Goal: Task Accomplishment & Management: Manage account settings

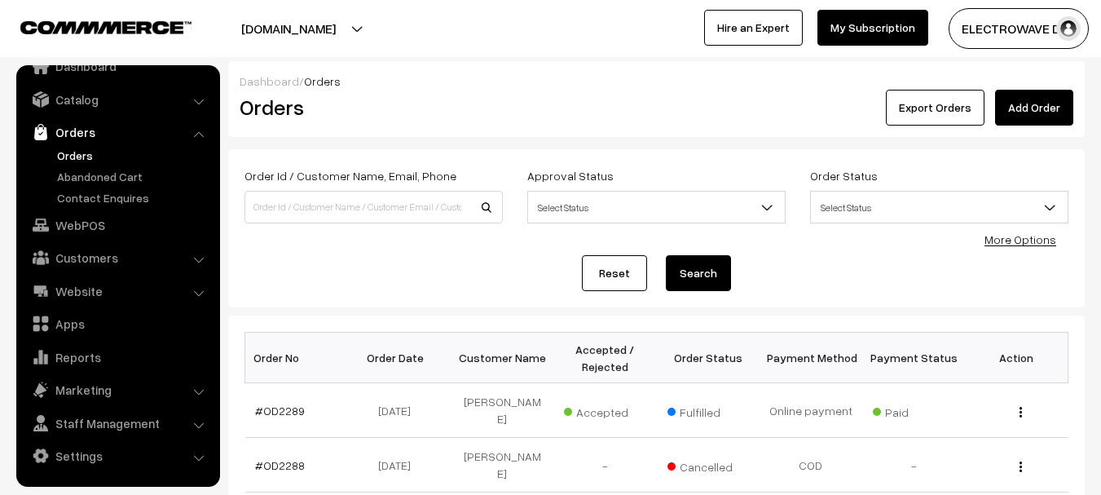
scroll to position [37, 0]
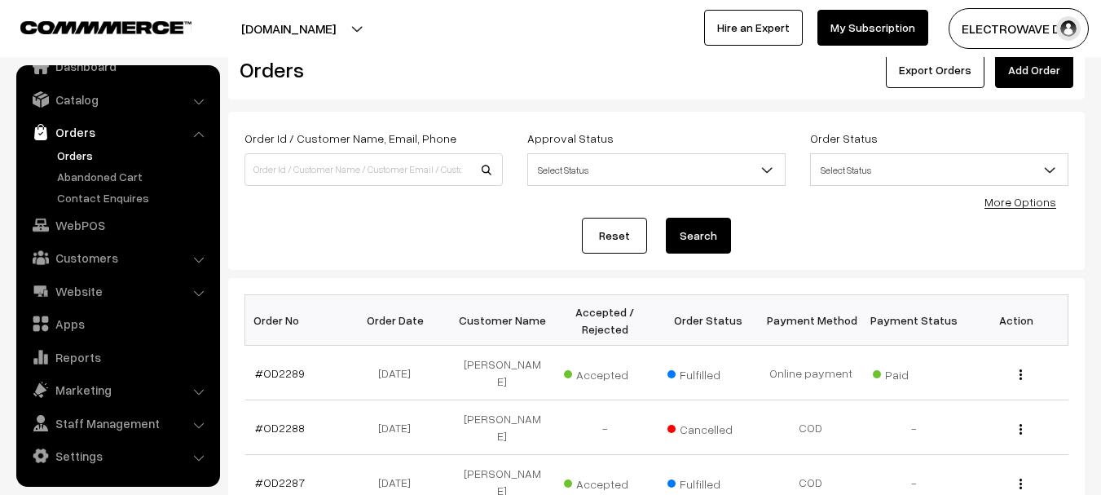
click at [80, 151] on link "Orders" at bounding box center [133, 155] width 161 height 17
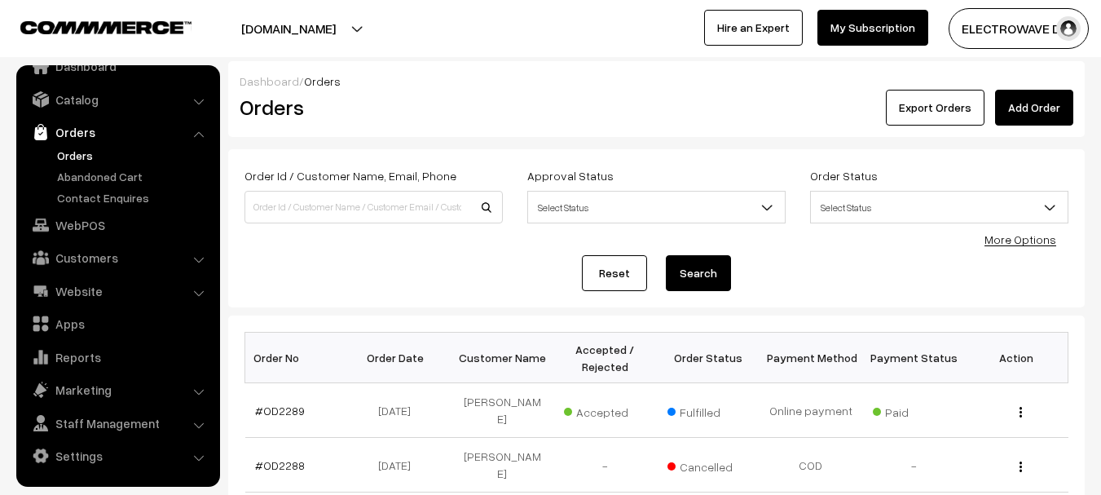
drag, startPoint x: 336, startPoint y: 20, endPoint x: 318, endPoint y: 51, distance: 35.1
click at [333, 24] on button "[DOMAIN_NAME]" at bounding box center [288, 28] width 209 height 41
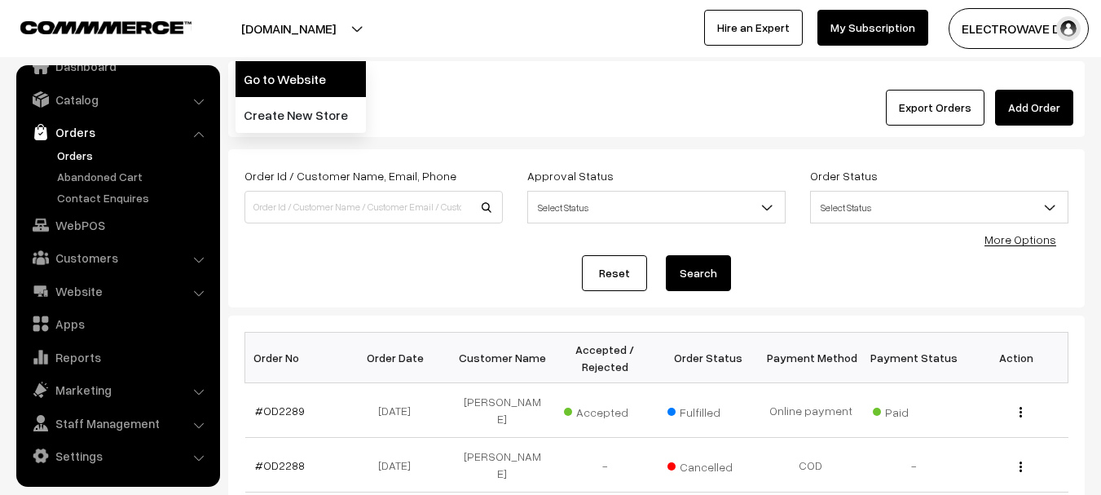
click at [313, 63] on link "Go to Website" at bounding box center [301, 79] width 130 height 36
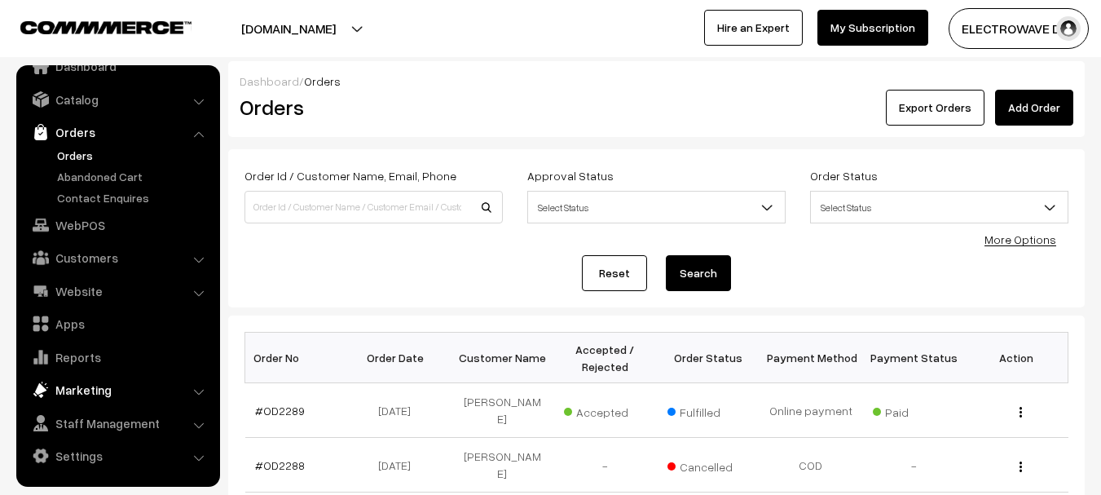
click at [82, 399] on link "Marketing" at bounding box center [117, 389] width 194 height 29
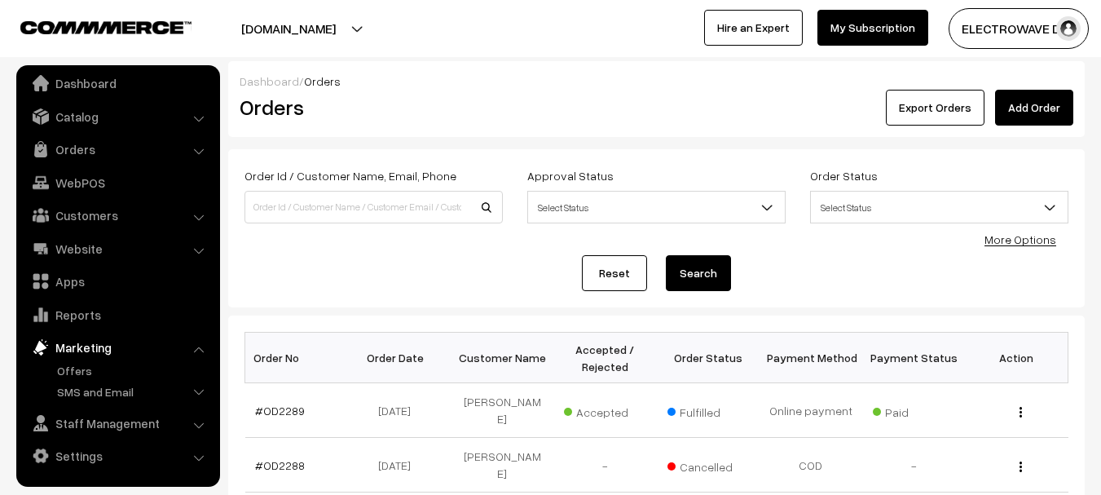
scroll to position [9, 0]
click at [91, 150] on link "Orders" at bounding box center [117, 148] width 194 height 29
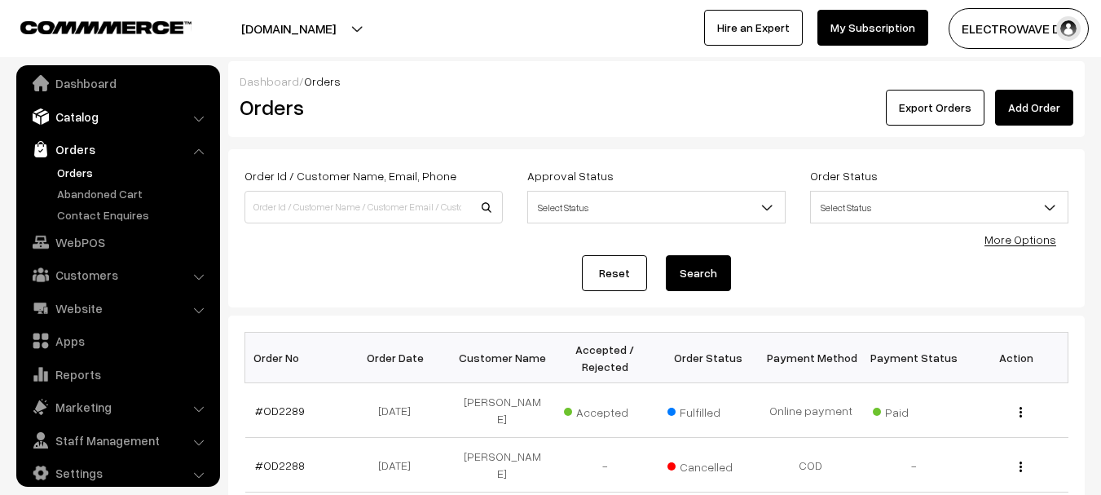
click at [92, 124] on link "Catalog" at bounding box center [117, 116] width 194 height 29
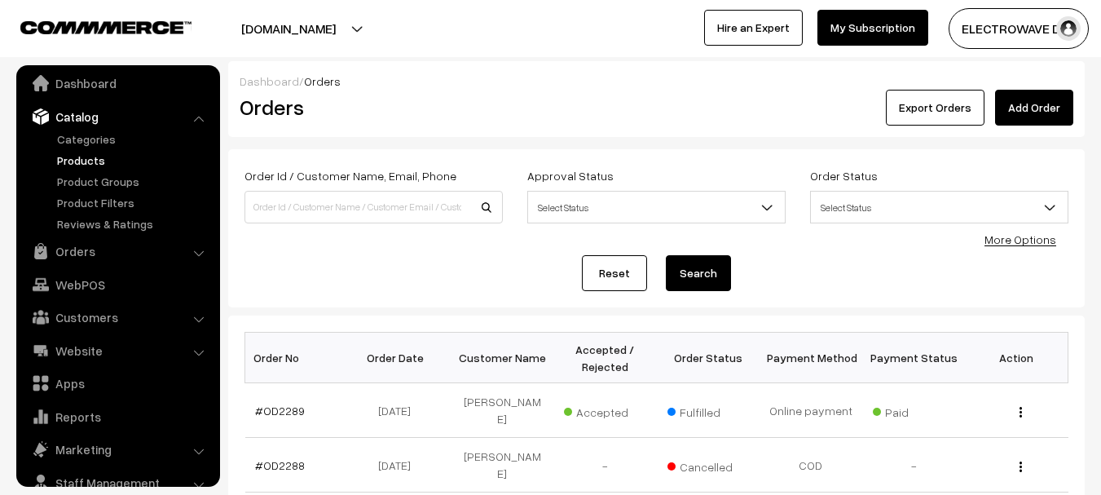
click at [90, 157] on link "Products" at bounding box center [133, 160] width 161 height 17
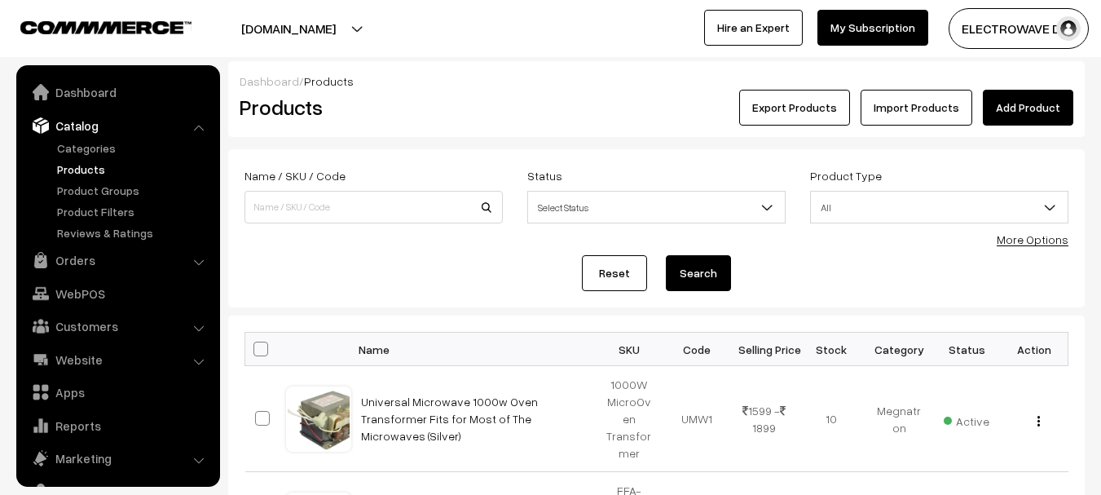
scroll to position [46, 0]
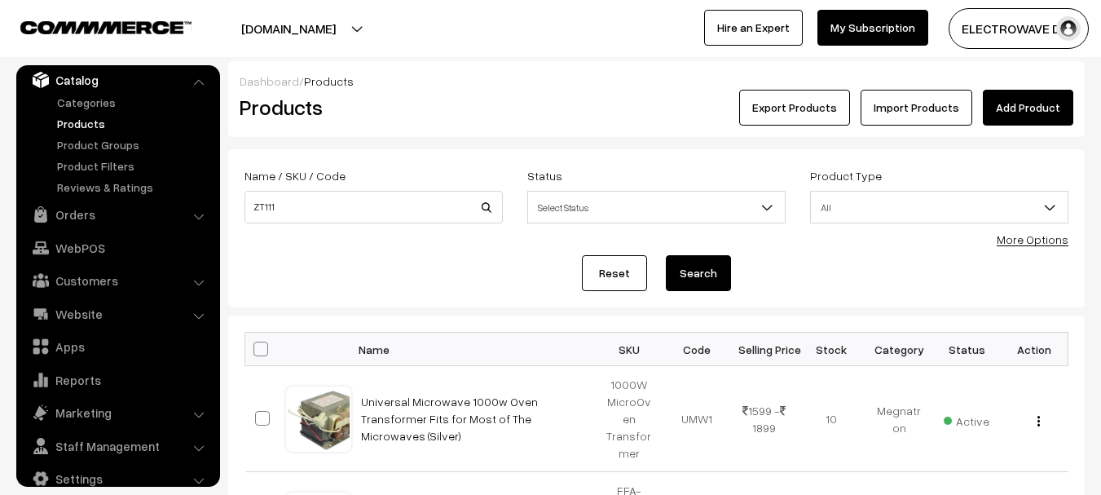
type input "ZT111"
click at [666, 255] on button "Search" at bounding box center [698, 273] width 65 height 36
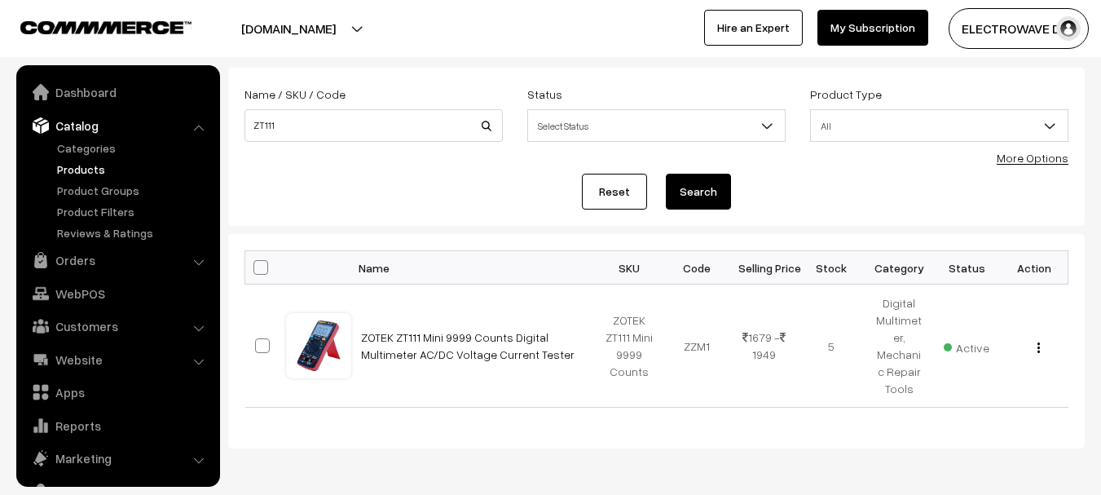
scroll to position [46, 0]
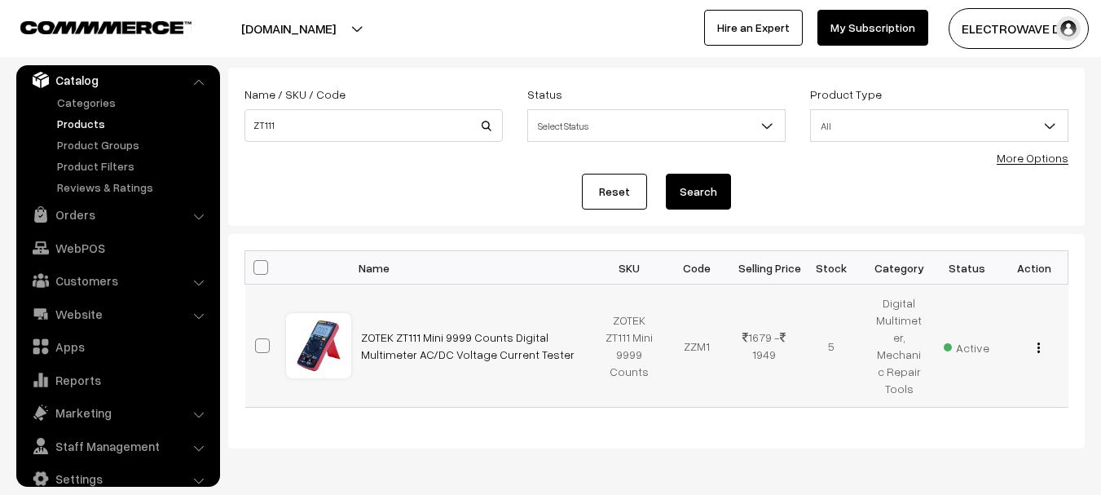
click at [1040, 346] on button "button" at bounding box center [1039, 347] width 4 height 13
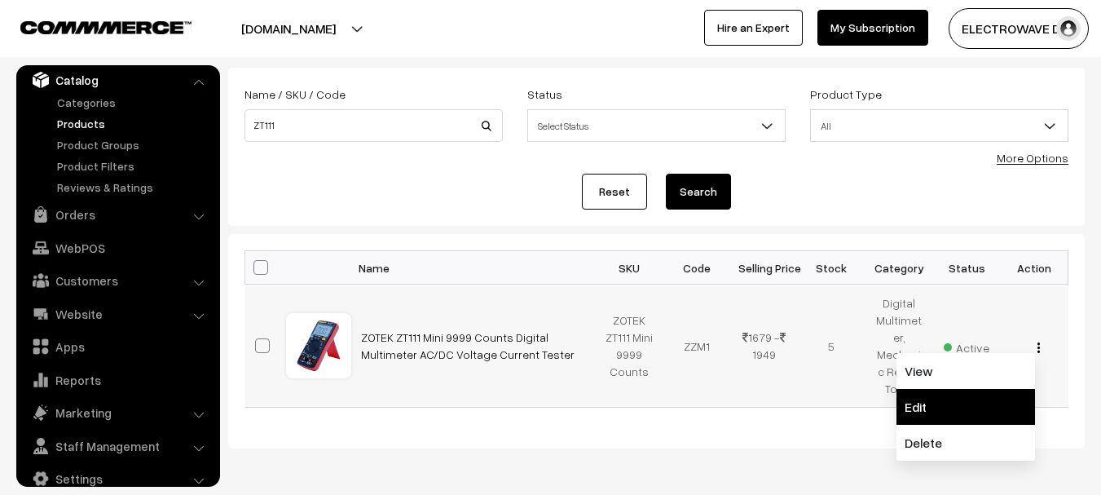
click at [938, 396] on link "Edit" at bounding box center [965, 407] width 139 height 36
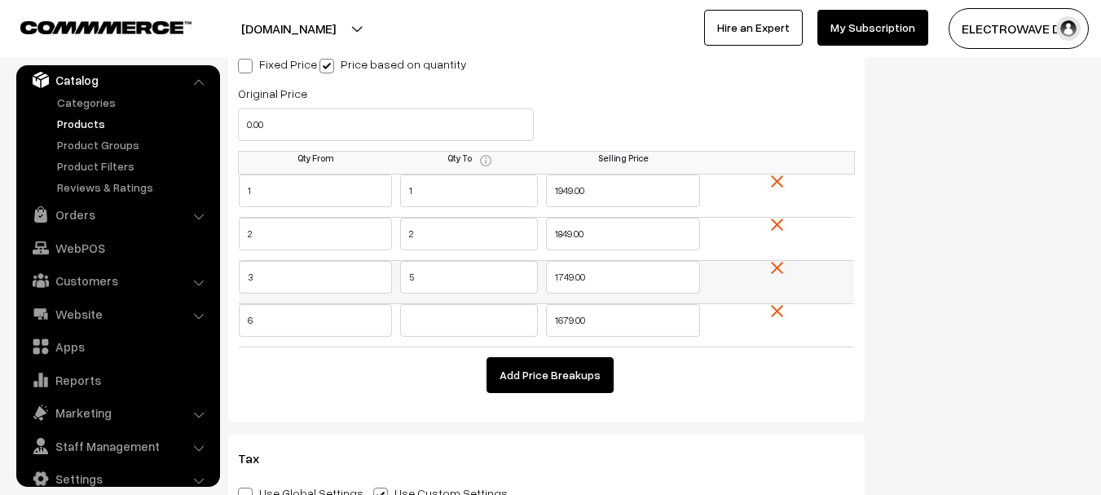
scroll to position [1660, 0]
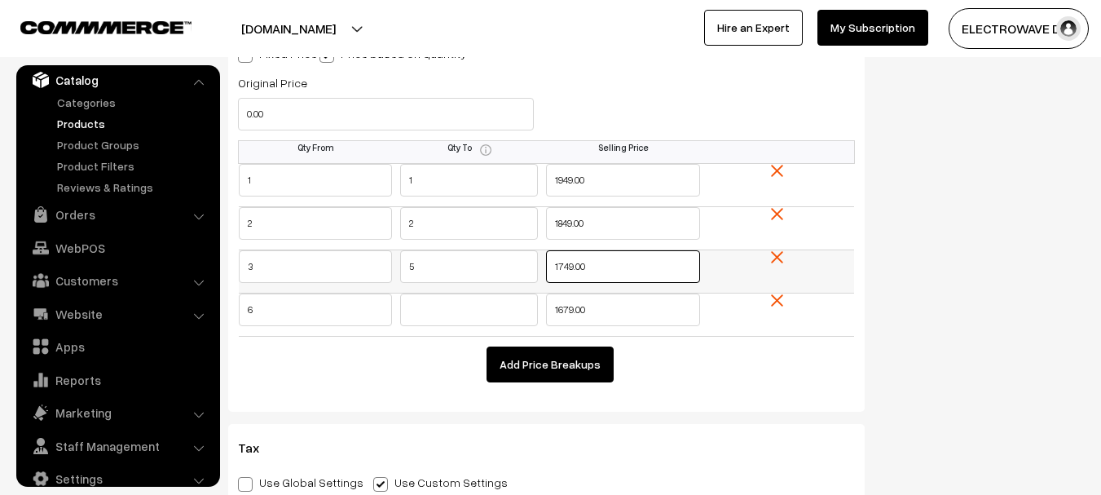
drag, startPoint x: 622, startPoint y: 268, endPoint x: 518, endPoint y: 266, distance: 103.5
click at [518, 266] on tr "3 5 1749.00" at bounding box center [547, 270] width 616 height 43
click at [365, 271] on tr "3 5 1749.00" at bounding box center [547, 270] width 616 height 43
type input "4"
type input "5"
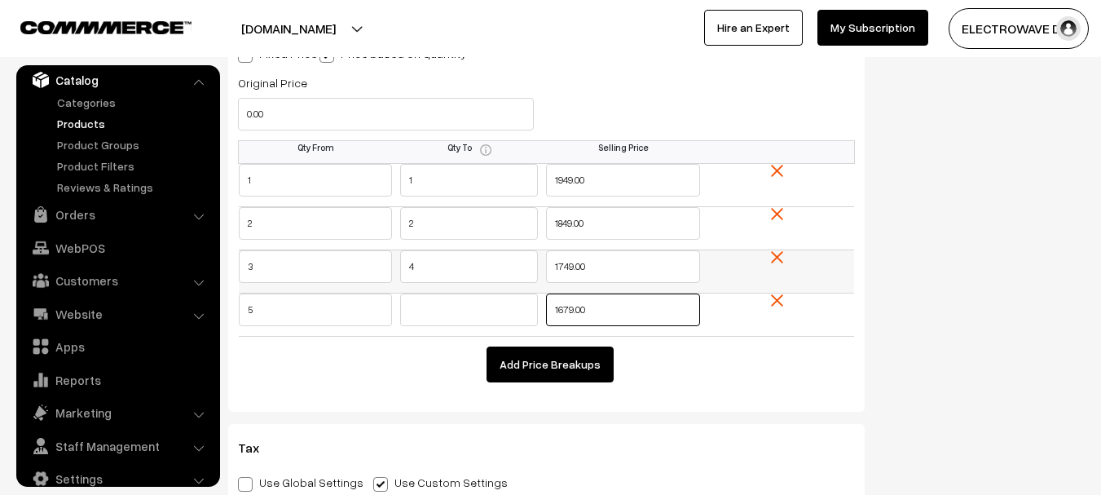
type input "6"
type input "1679"
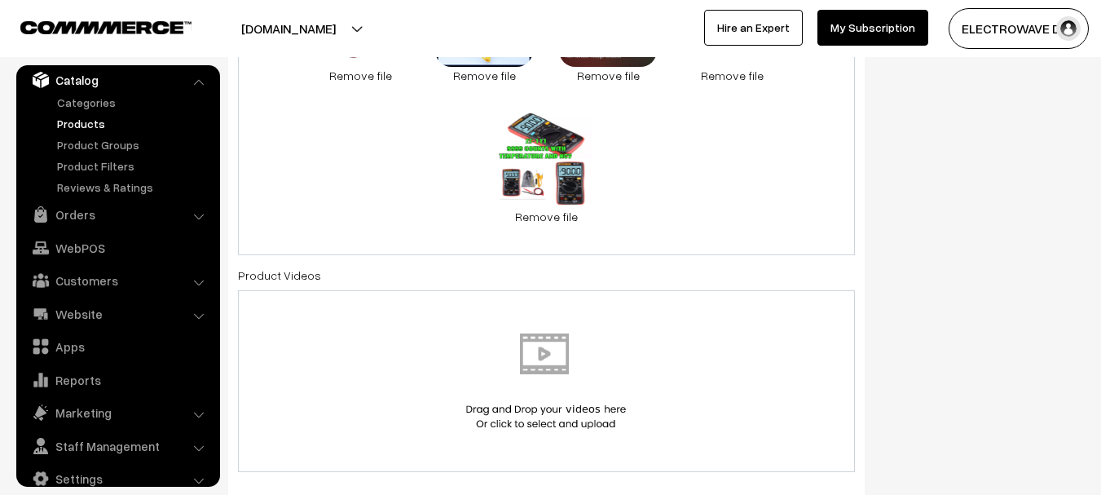
scroll to position [0, 0]
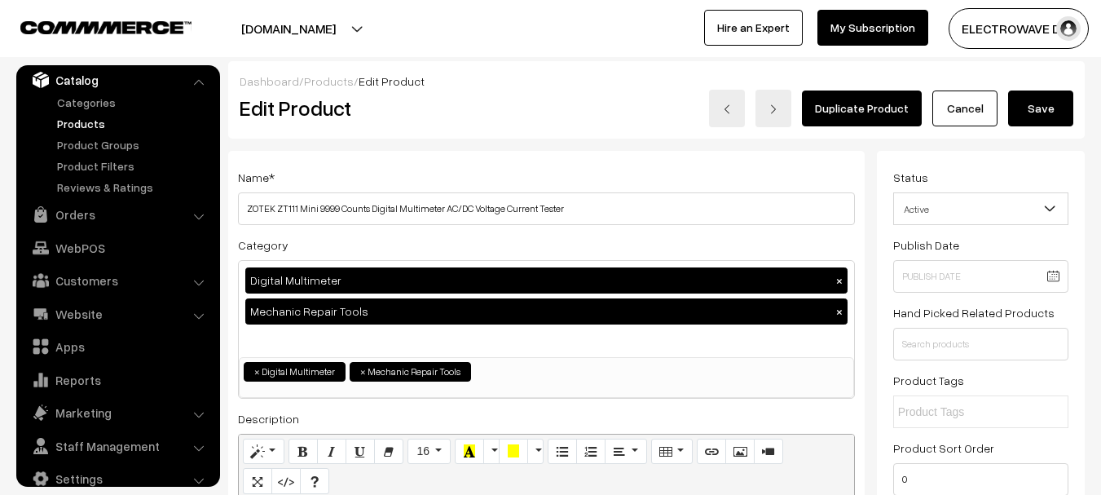
click at [1036, 111] on button "Save" at bounding box center [1040, 108] width 65 height 36
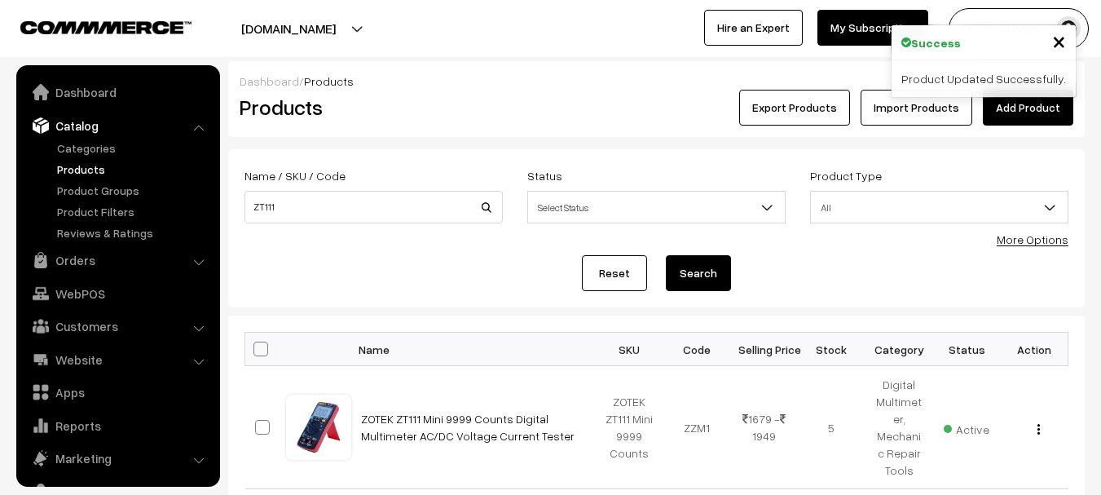
scroll to position [46, 0]
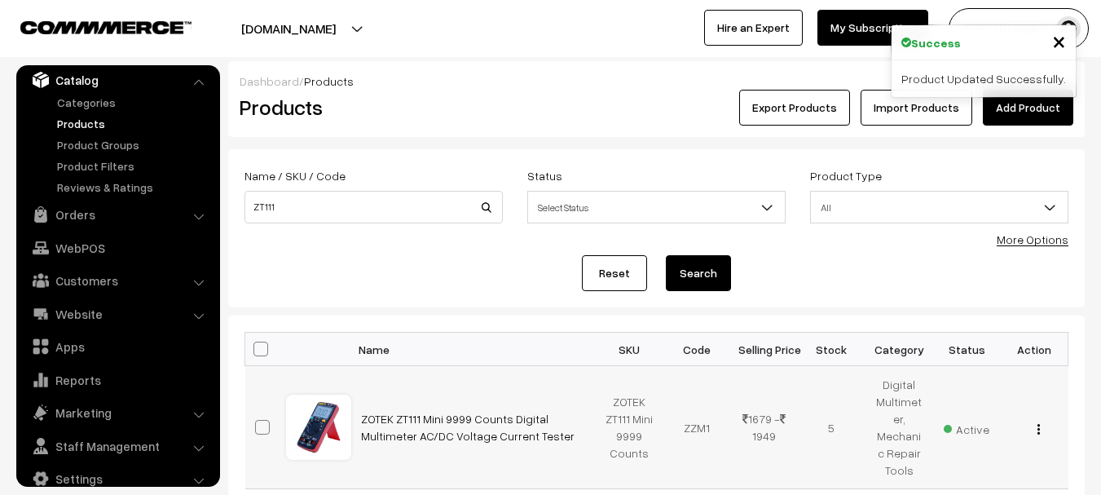
click at [1039, 432] on img "button" at bounding box center [1038, 429] width 2 height 11
click at [910, 482] on link "Edit" at bounding box center [965, 488] width 139 height 36
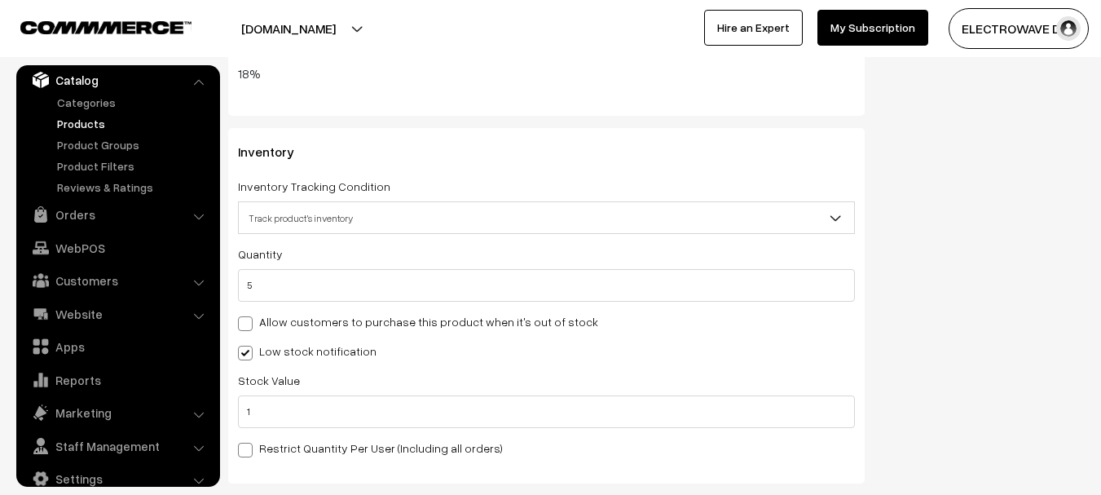
scroll to position [2302, 0]
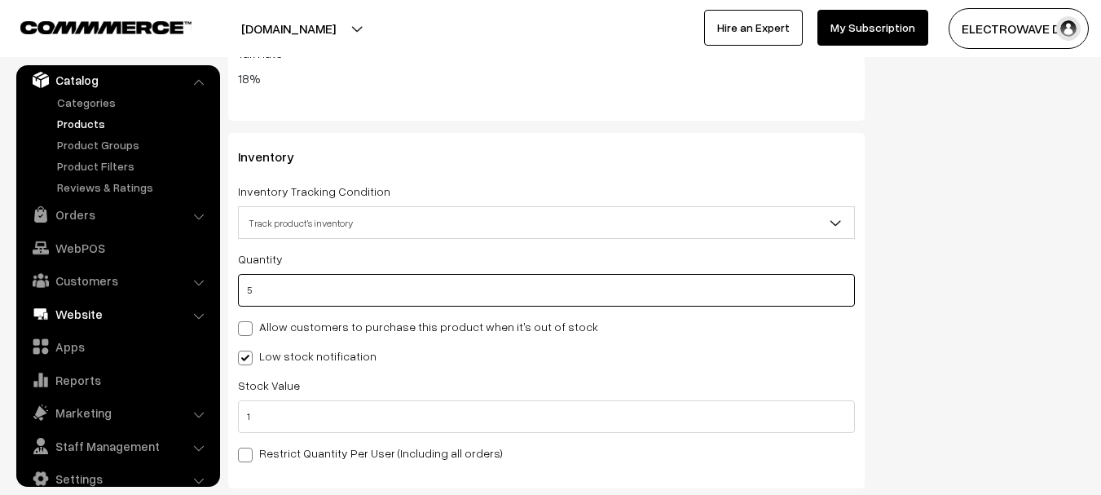
drag, startPoint x: 301, startPoint y: 296, endPoint x: 153, endPoint y: 316, distance: 148.9
type input "7"
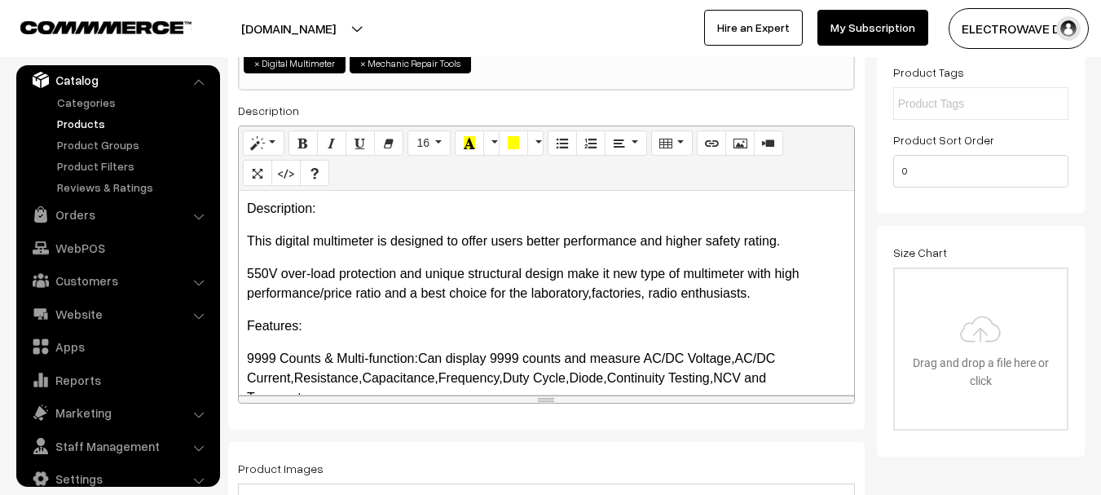
scroll to position [0, 0]
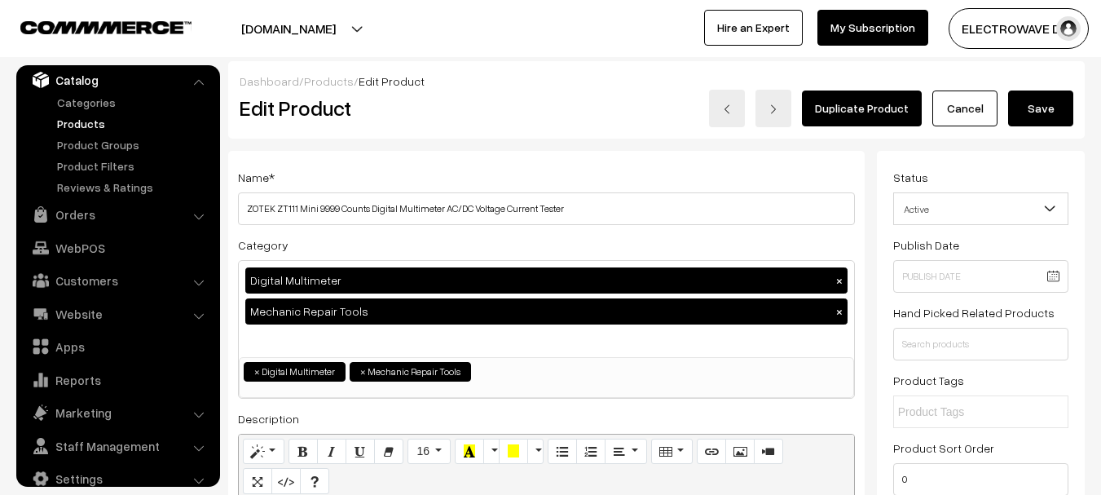
click at [1050, 105] on button "Save" at bounding box center [1040, 108] width 65 height 36
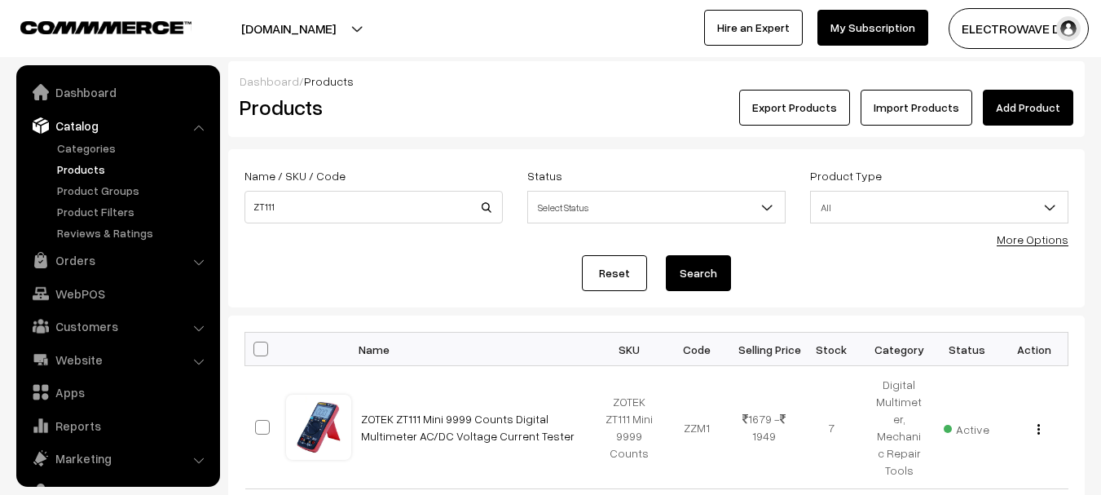
scroll to position [46, 0]
